Goal: Transaction & Acquisition: Download file/media

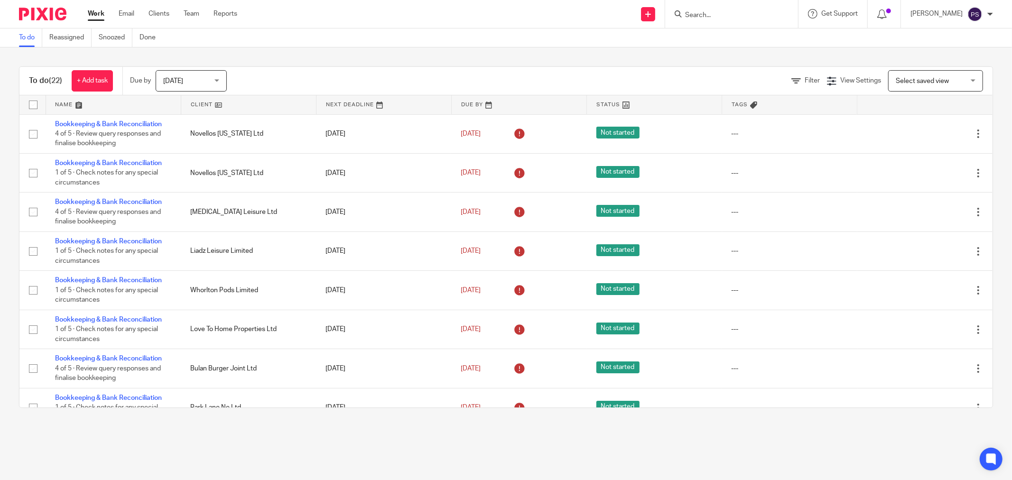
click at [713, 16] on input "Search" at bounding box center [726, 15] width 85 height 9
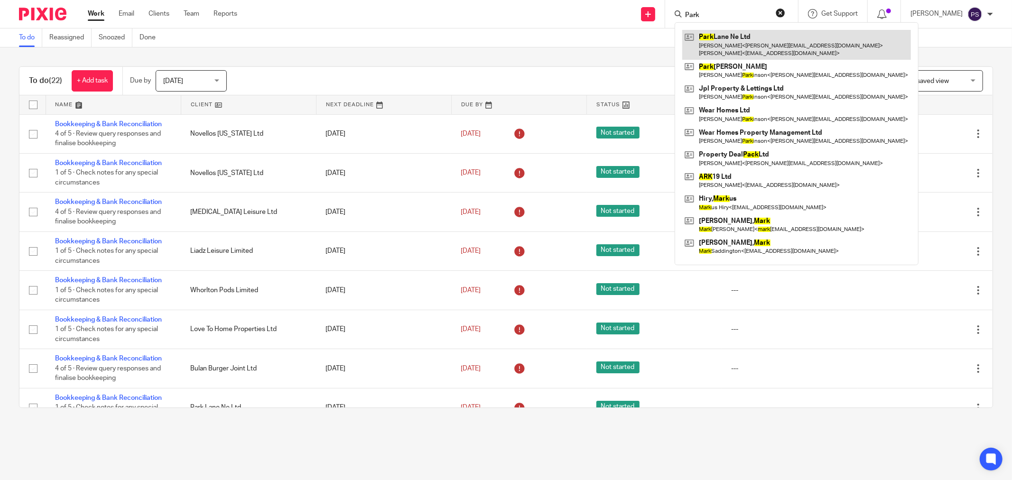
type input "Park"
click at [718, 40] on link at bounding box center [796, 44] width 229 height 29
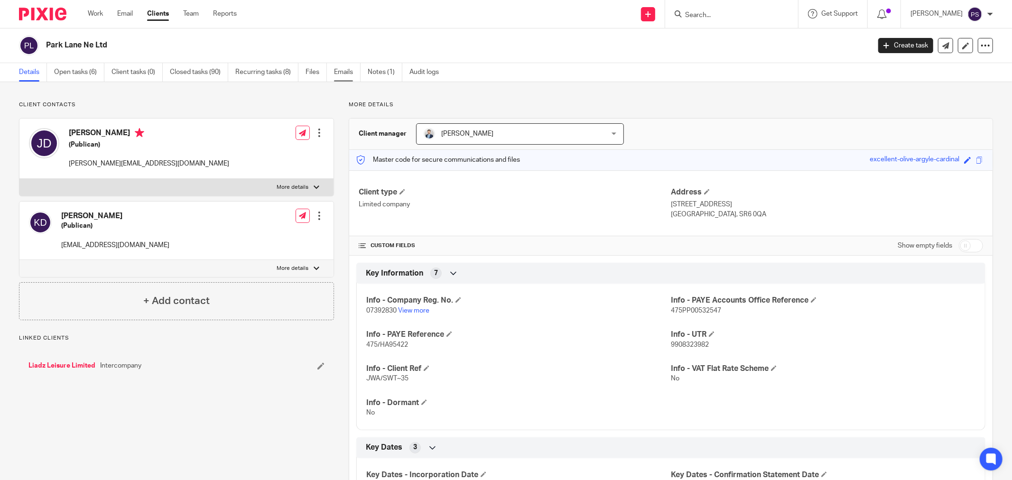
click at [353, 71] on link "Emails" at bounding box center [347, 72] width 27 height 19
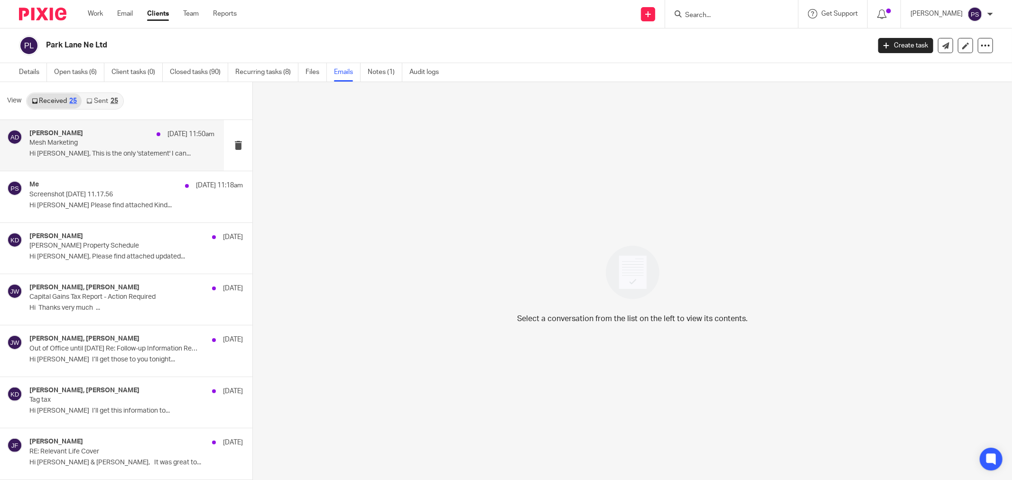
click at [77, 150] on p "Hi Sara, This is the only 'statement' I can..." at bounding box center [121, 154] width 185 height 8
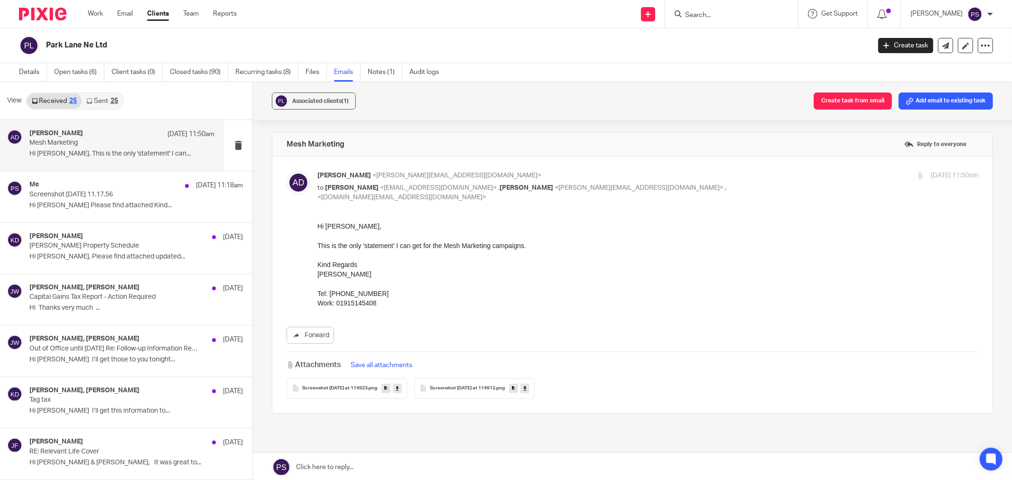
click at [344, 386] on span "Screenshot 2025-09-18 at 114923" at bounding box center [334, 389] width 65 height 6
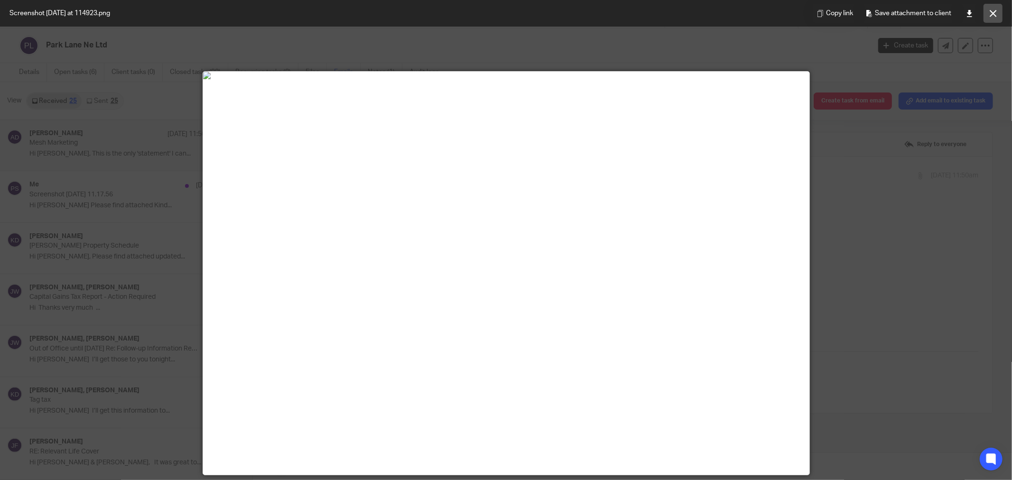
click at [992, 11] on icon at bounding box center [993, 13] width 7 height 7
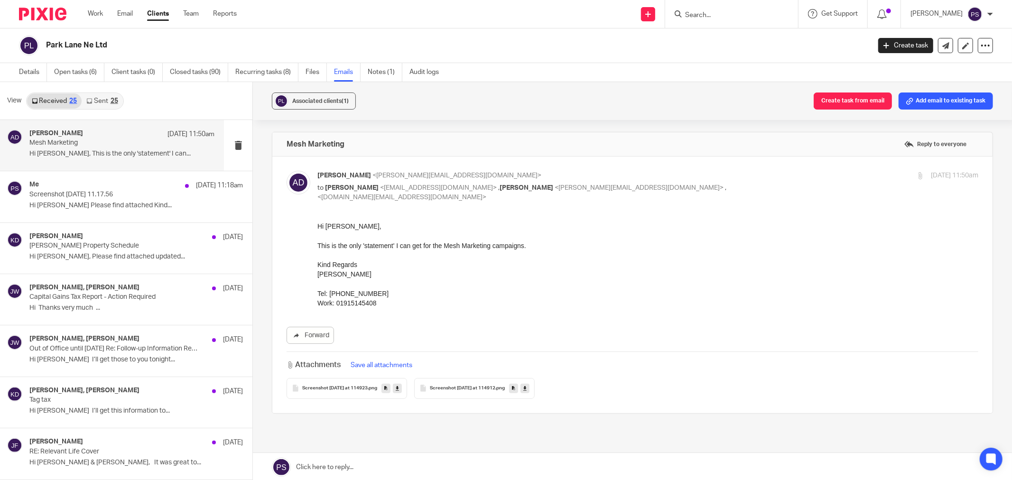
click at [472, 386] on span "Screenshot 2025-09-18 at 114912" at bounding box center [462, 389] width 65 height 6
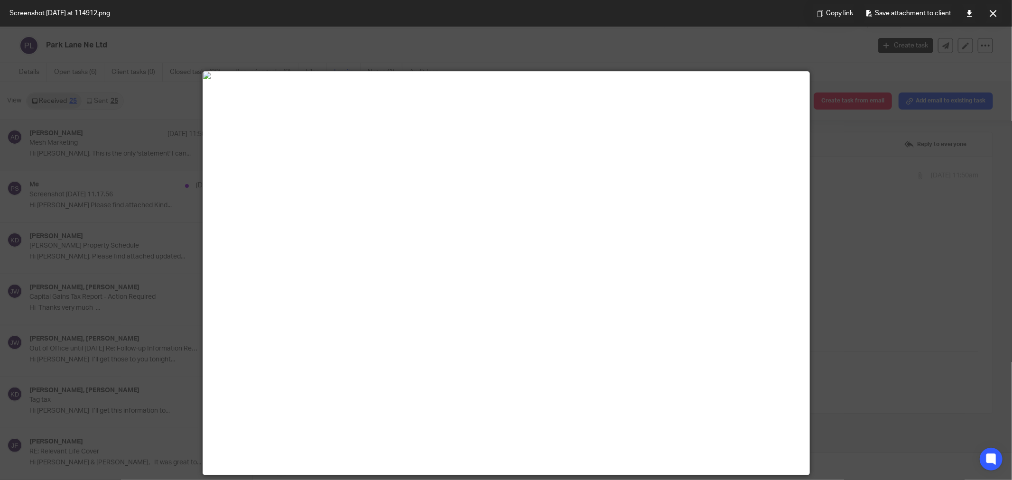
click at [131, 283] on div at bounding box center [506, 240] width 1012 height 480
click at [946, 186] on div at bounding box center [506, 240] width 1012 height 480
click at [993, 11] on icon at bounding box center [993, 13] width 7 height 7
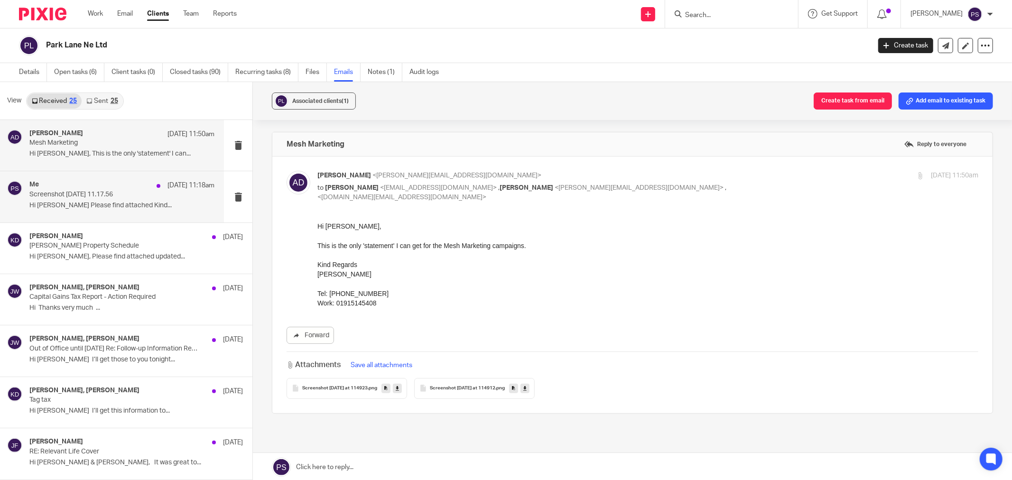
click at [117, 199] on div "Me 18 Sep 11:18am Screenshot 2025-09-18 at 11.17.56 Hi Pauline Please find atta…" at bounding box center [121, 197] width 185 height 32
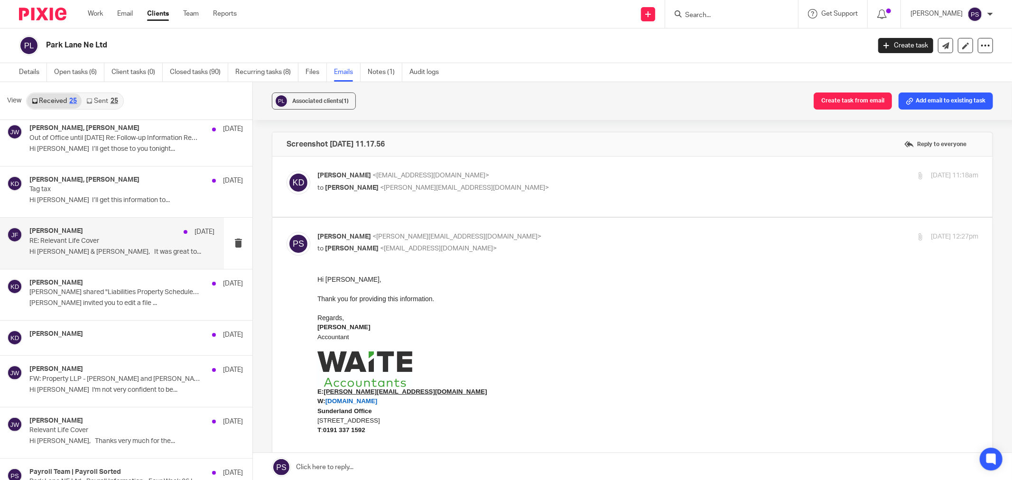
scroll to position [263, 0]
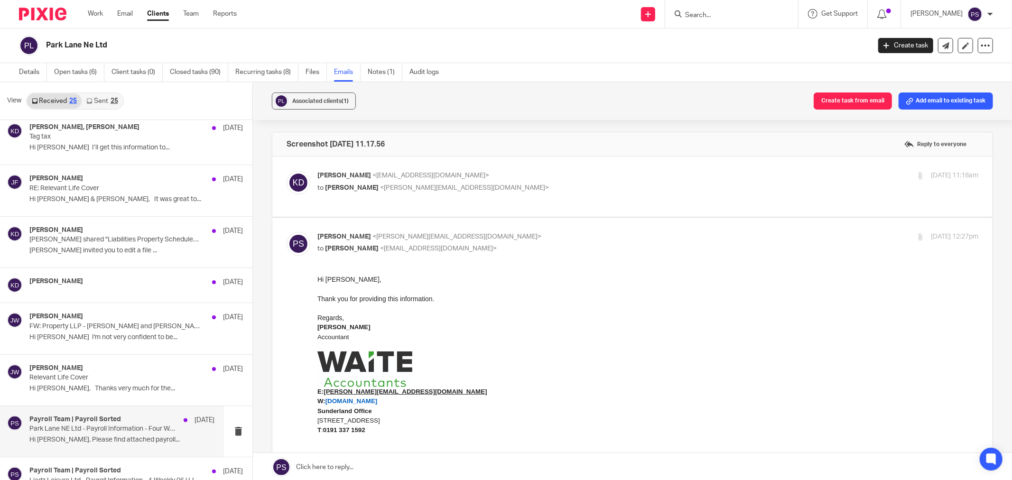
click at [93, 438] on p "Hi Karen, Please find attached payroll..." at bounding box center [121, 440] width 185 height 8
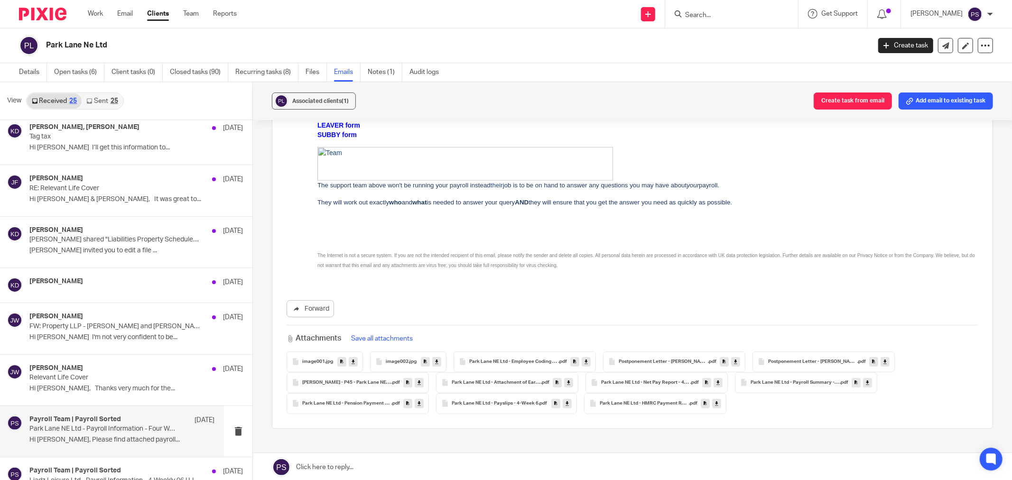
scroll to position [537, 0]
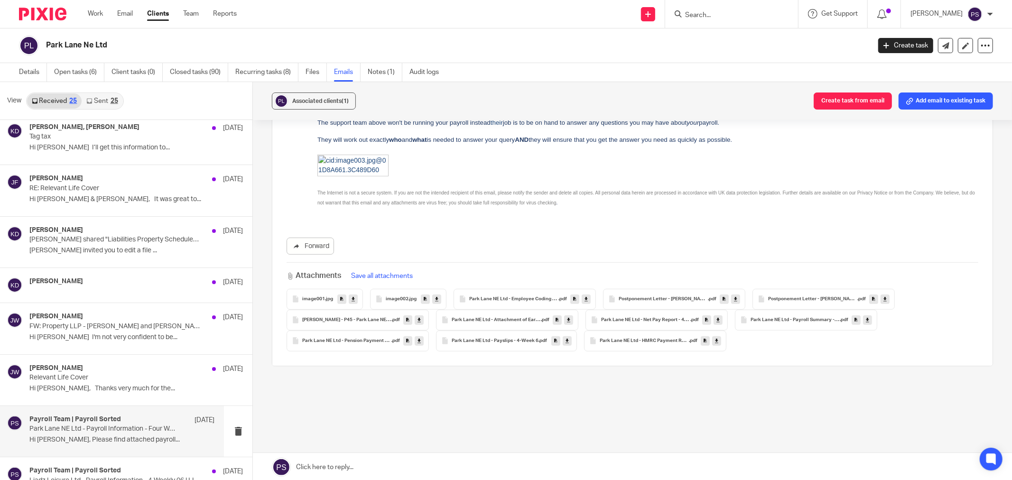
click at [866, 316] on icon at bounding box center [867, 319] width 3 height 7
click at [537, 377] on div "Park Lane NE Ltd - Payroll Information - Four Week 06 | PAR3572 Reply to everyo…" at bounding box center [632, 14] width 721 height 838
click at [566, 337] on icon at bounding box center [567, 340] width 3 height 7
drag, startPoint x: 581, startPoint y: 395, endPoint x: 574, endPoint y: 387, distance: 10.4
click at [580, 395] on div "Park Lane NE Ltd - Payroll Information - Four Week 06 | PAR3572 Reply to everyo…" at bounding box center [632, 14] width 721 height 838
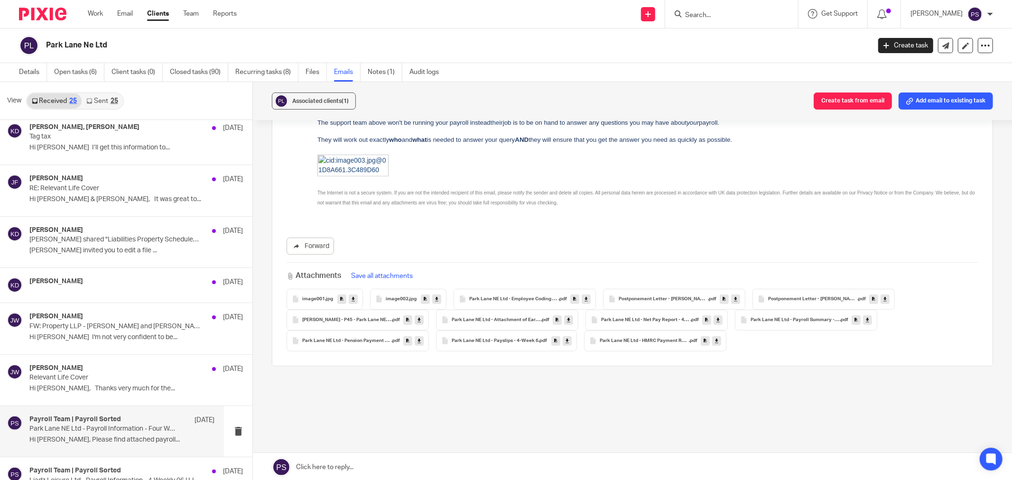
click at [715, 336] on link at bounding box center [716, 340] width 9 height 9
